Goal: Navigation & Orientation: Find specific page/section

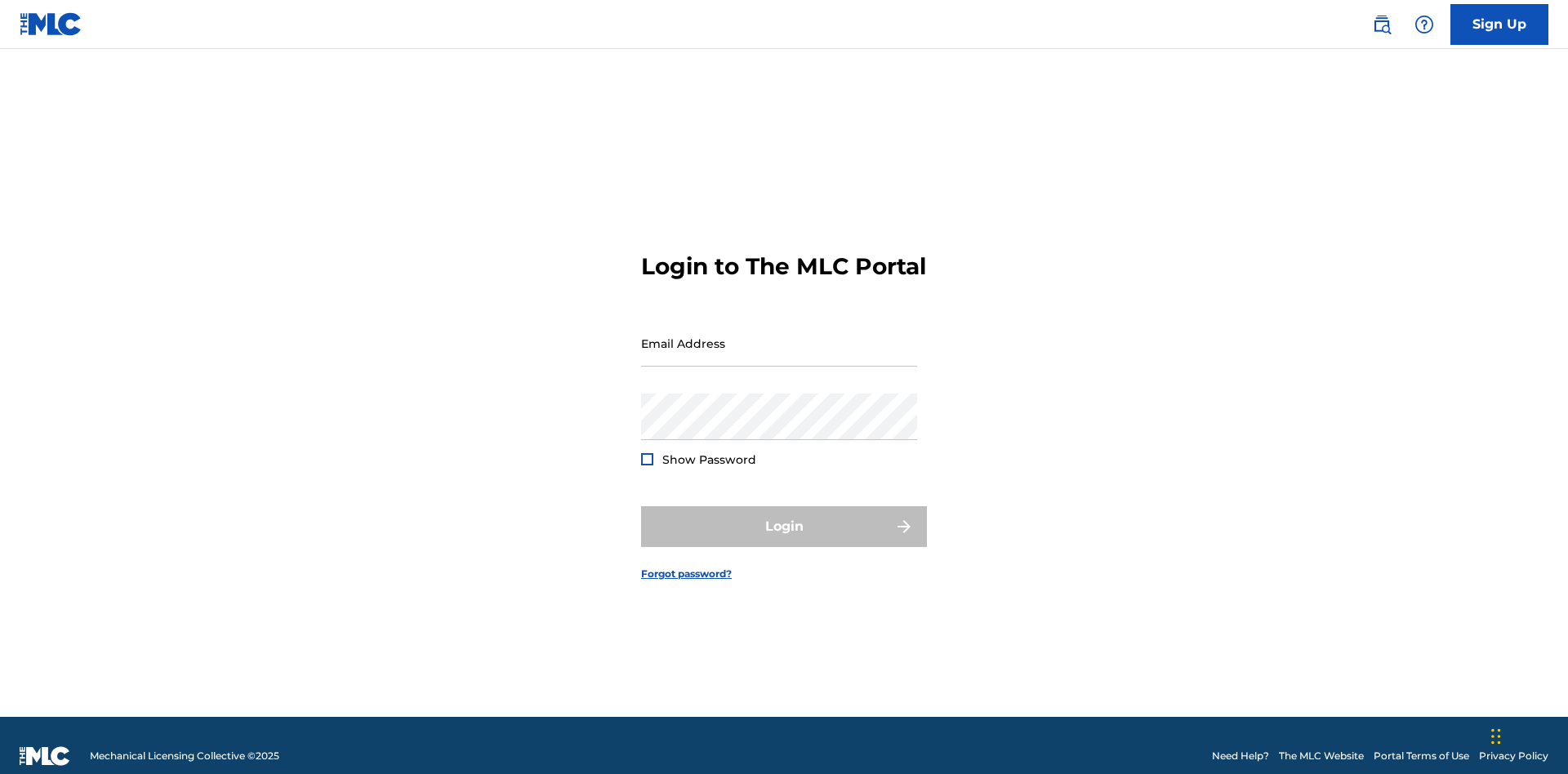
scroll to position [21, 0]
click at [779, 335] on input "Email Address" at bounding box center [779, 342] width 276 height 46
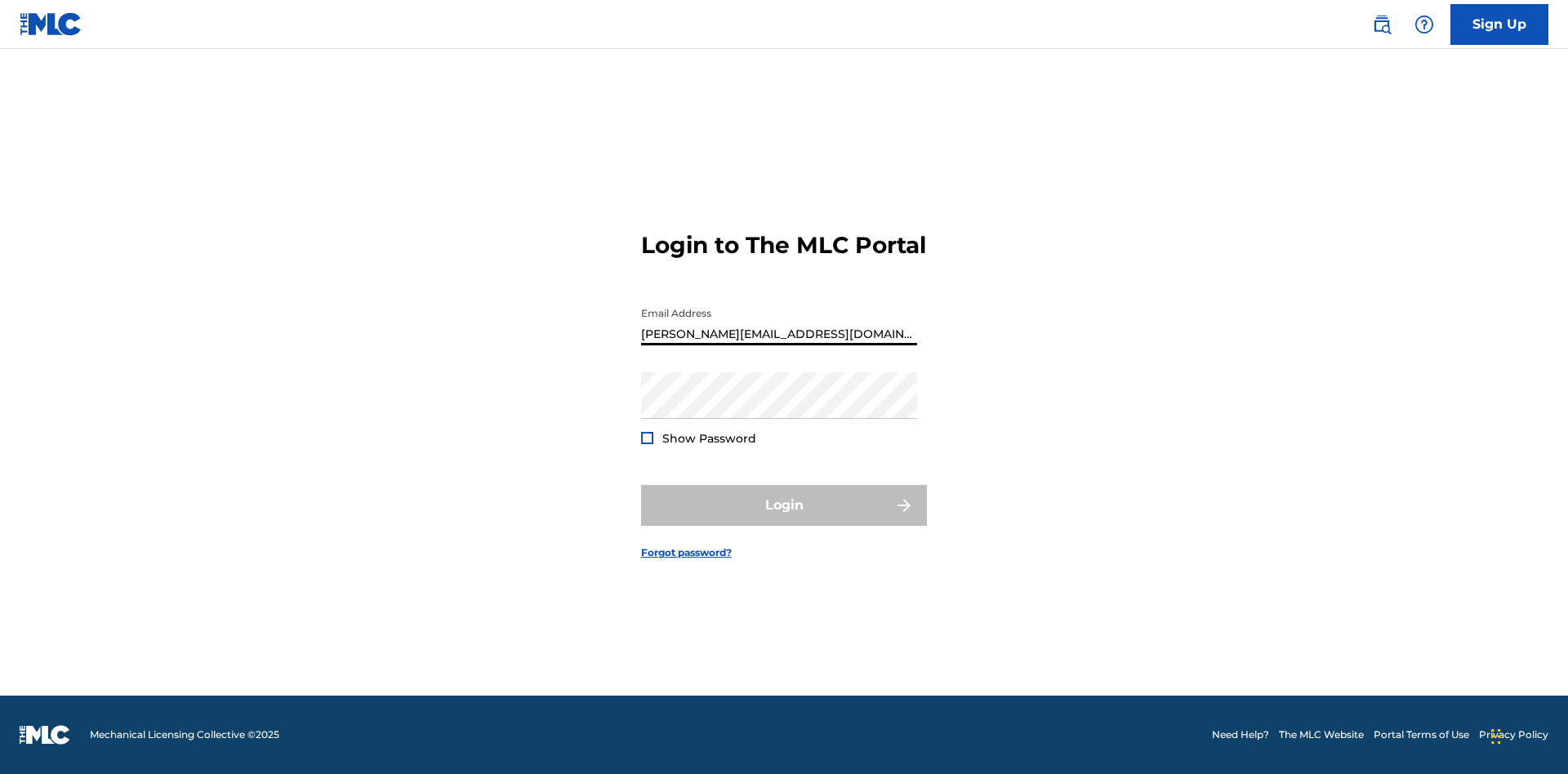
type input "Helena.Songwriter@gmail.com"
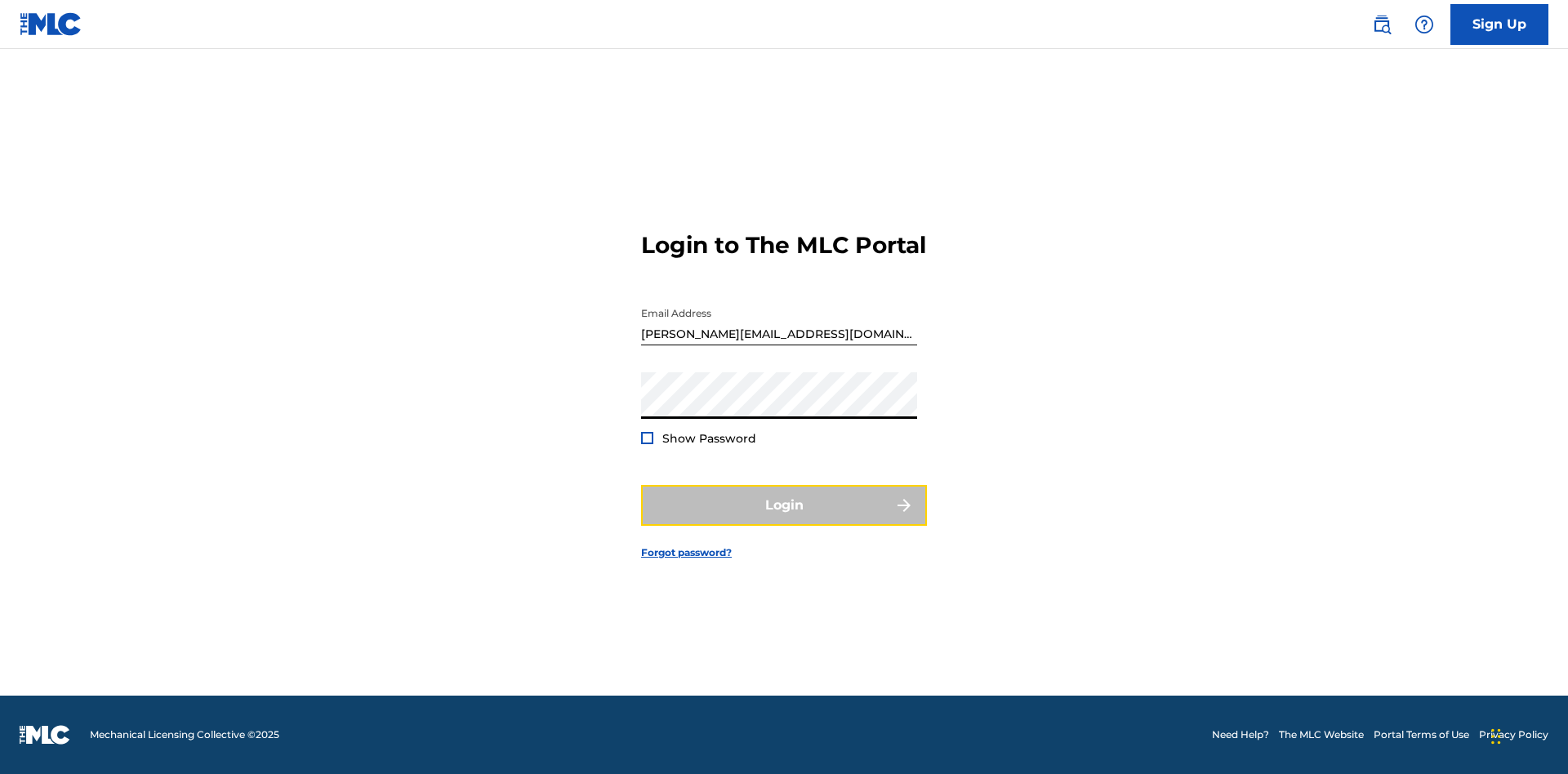
click at [784, 519] on button "Login" at bounding box center [784, 505] width 286 height 41
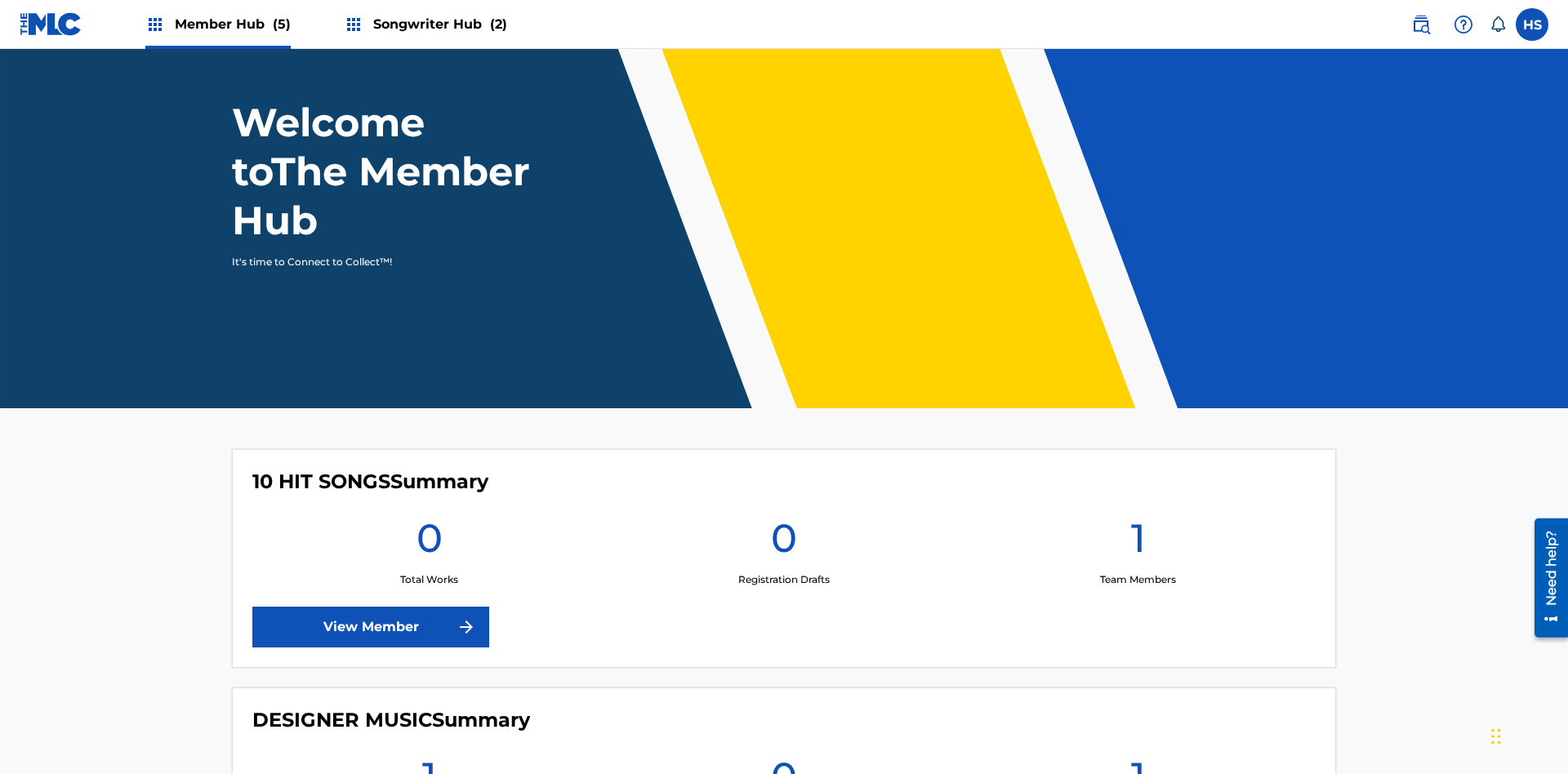
scroll to position [579, 0]
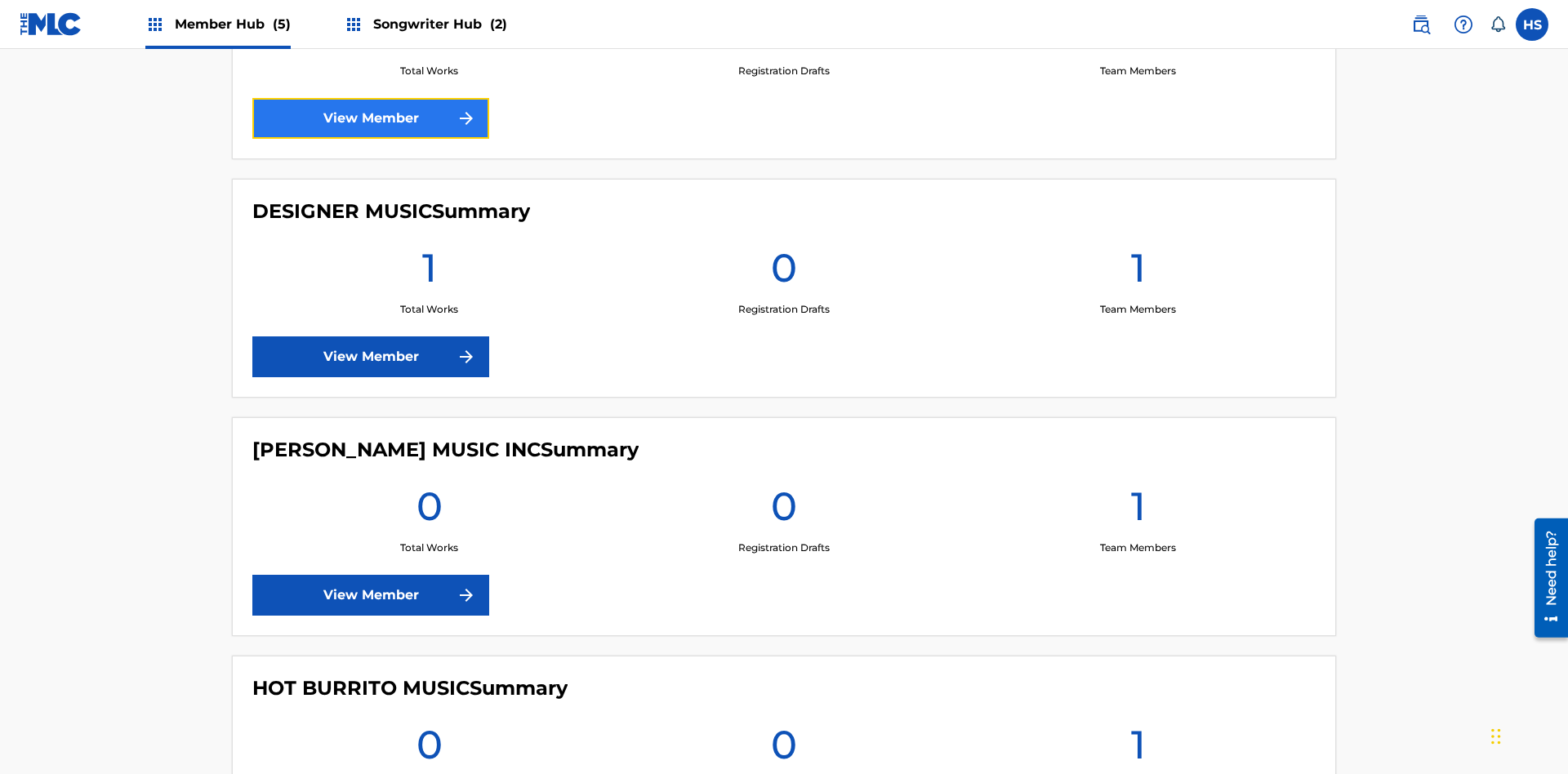
click at [371, 118] on link "View Member" at bounding box center [371, 118] width 237 height 41
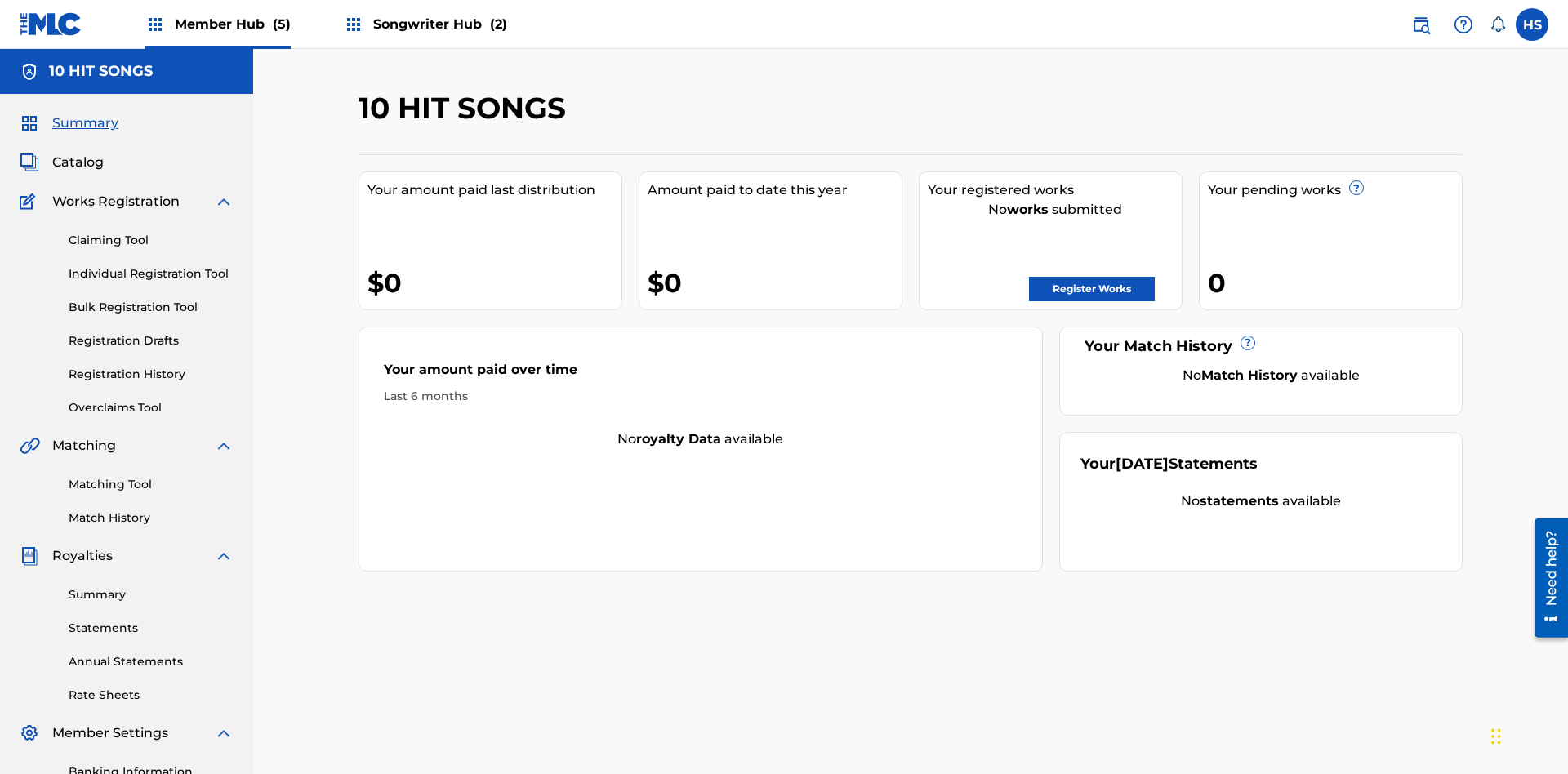
click at [438, 23] on span "Songwriter Hub (2)" at bounding box center [440, 24] width 134 height 18
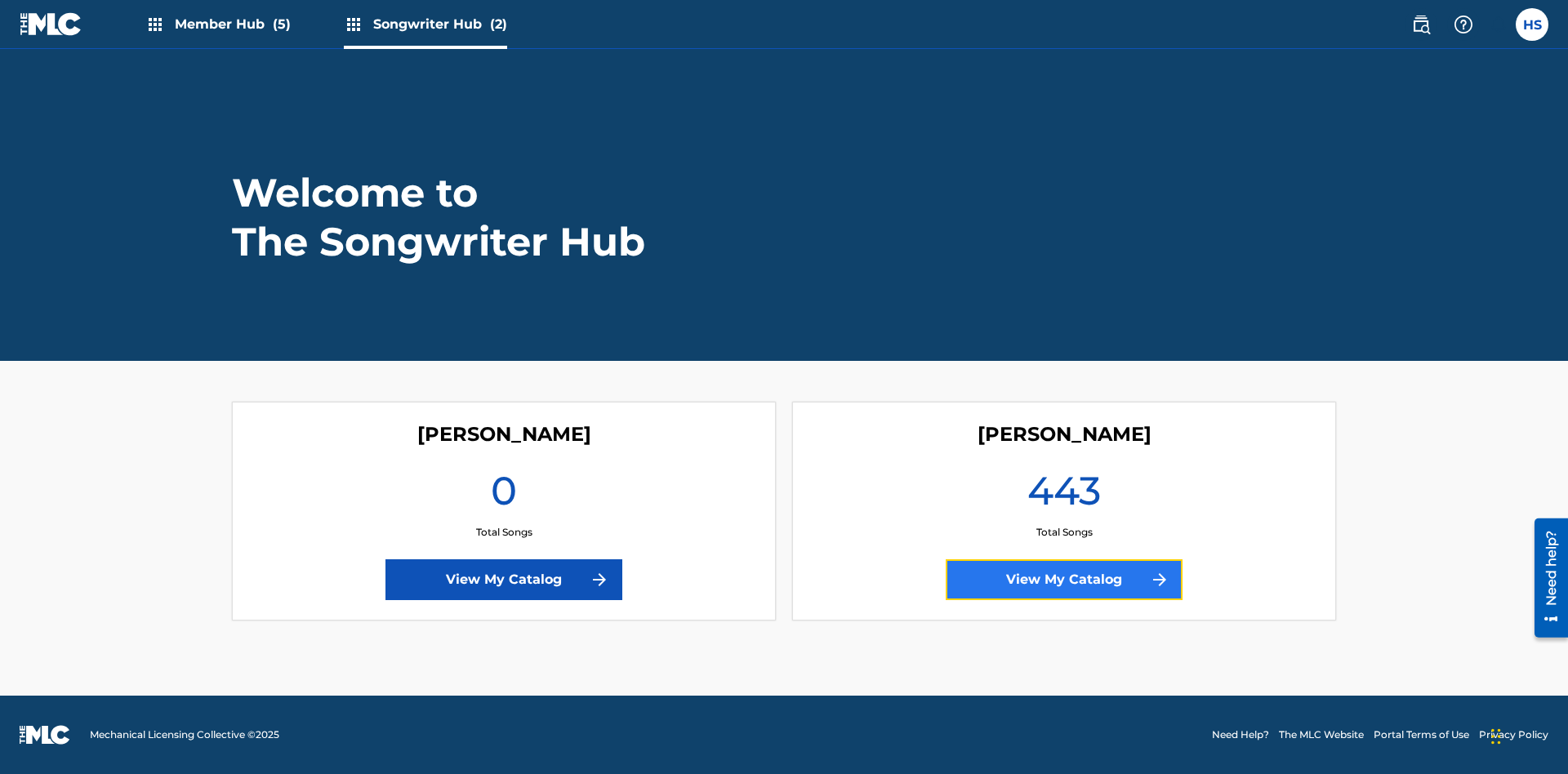
click at [1064, 579] on link "View My Catalog" at bounding box center [1064, 579] width 237 height 41
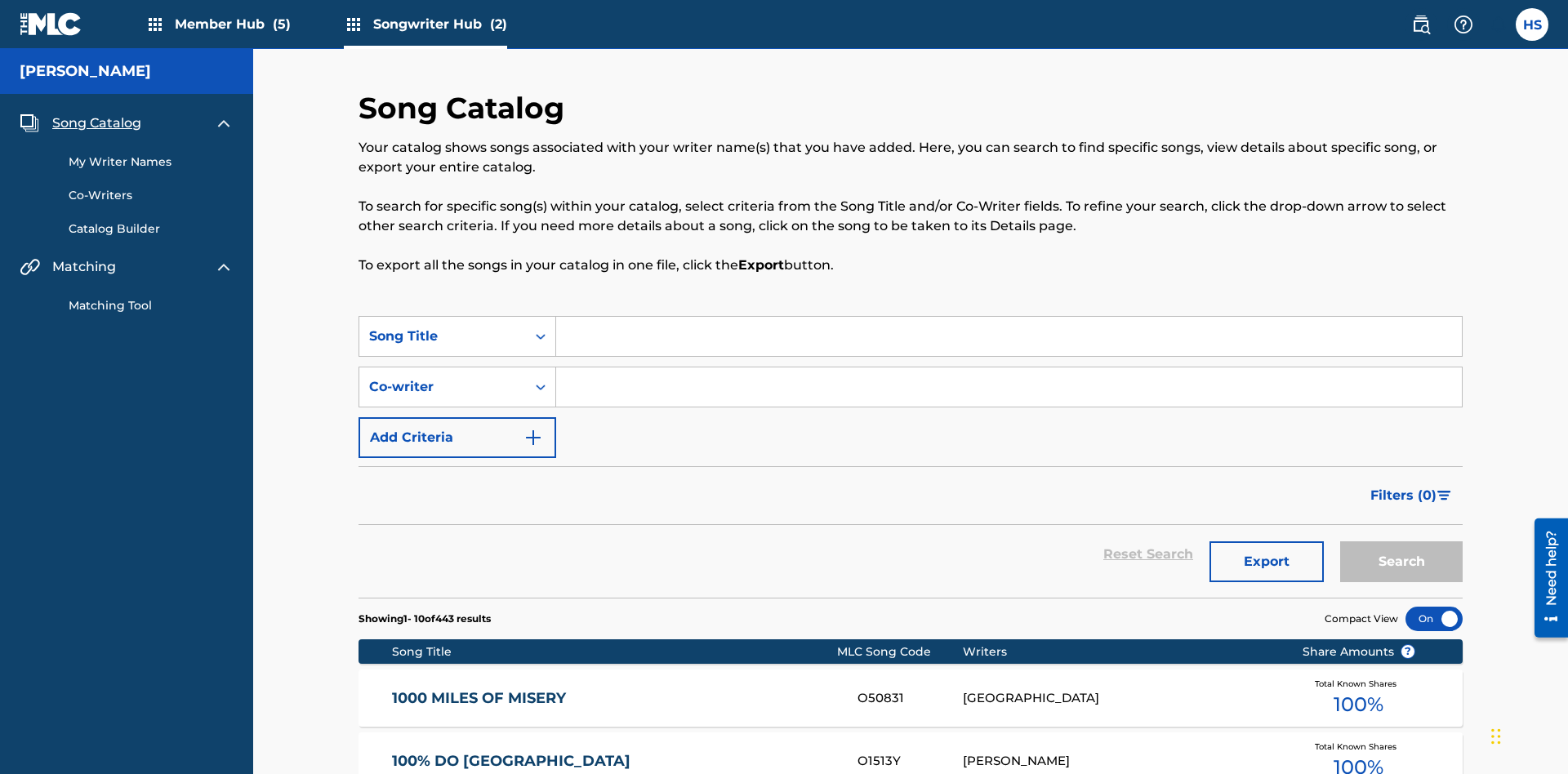
click at [96, 113] on span "Song Catalog" at bounding box center [96, 122] width 89 height 19
click at [151, 153] on link "My Writer Names" at bounding box center [151, 162] width 165 height 17
